Goal: Task Accomplishment & Management: Manage account settings

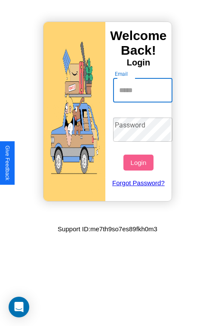
click at [144, 90] on input "Email" at bounding box center [143, 90] width 60 height 24
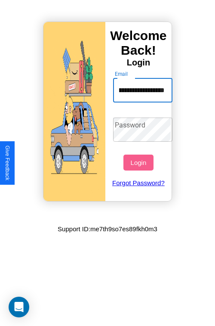
scroll to position [0, 45]
type input "**********"
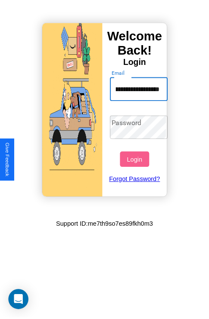
scroll to position [0, 0]
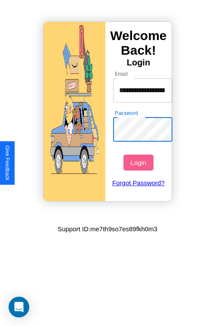
click at [139, 162] on button "Login" at bounding box center [138, 162] width 30 height 16
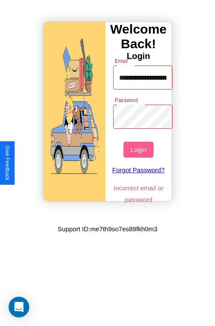
click at [139, 149] on button "Login" at bounding box center [138, 150] width 30 height 16
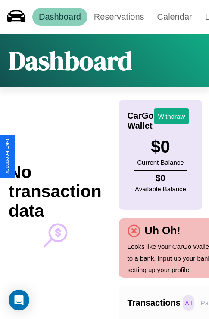
click at [188, 303] on p "All" at bounding box center [188, 303] width 12 height 16
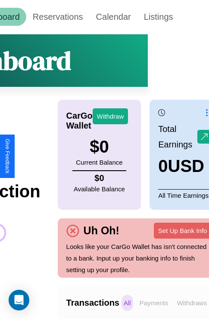
click at [191, 303] on p "Withdraws" at bounding box center [191, 303] width 34 height 16
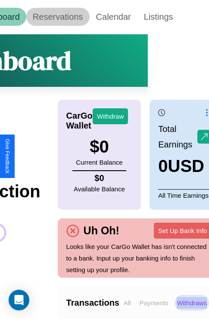
click at [58, 17] on link "Reservations" at bounding box center [57, 17] width 63 height 18
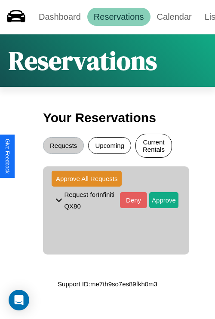
click at [154, 147] on button "Current Rentals" at bounding box center [153, 146] width 37 height 24
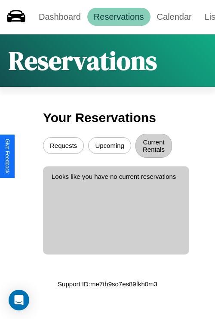
click at [110, 147] on button "Upcoming" at bounding box center [109, 145] width 43 height 17
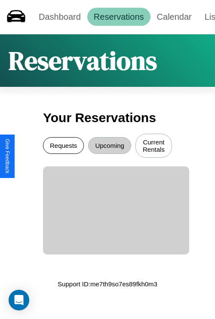
click at [63, 147] on button "Requests" at bounding box center [63, 145] width 41 height 17
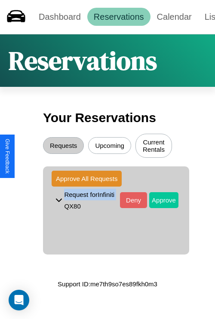
click at [157, 201] on button "Approve" at bounding box center [163, 200] width 29 height 16
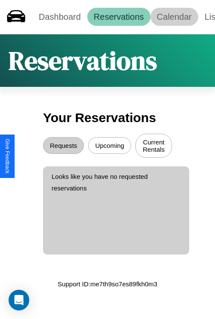
click at [174, 17] on link "Calendar" at bounding box center [175, 17] width 48 height 18
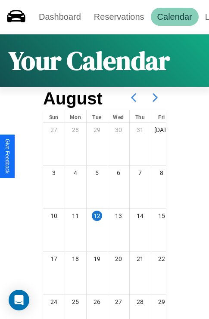
click at [155, 98] on icon at bounding box center [155, 98] width 22 height 22
